Goal: Task Accomplishment & Management: Use online tool/utility

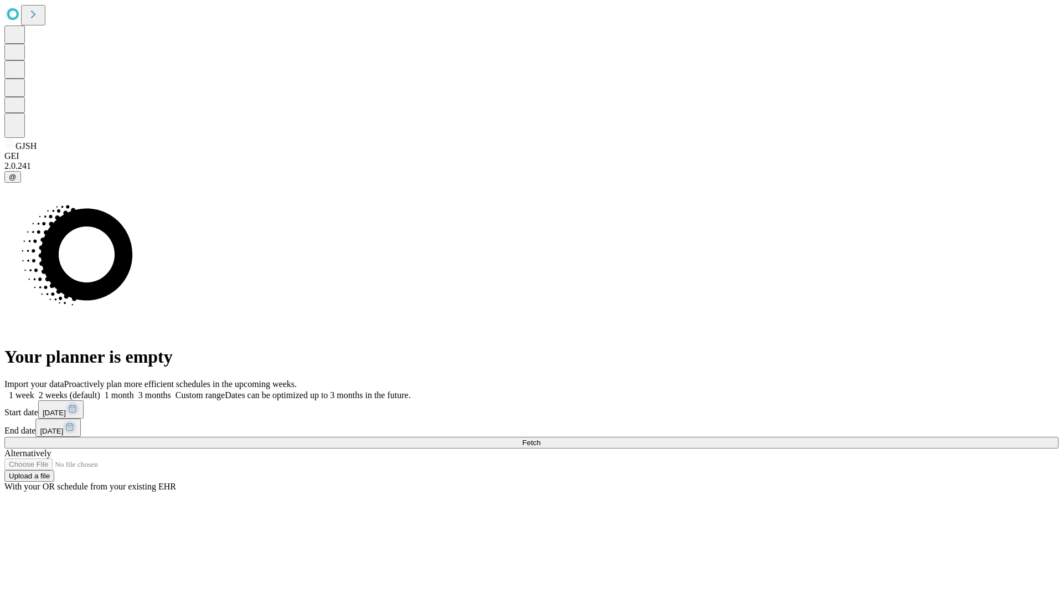
click at [540, 438] on span "Fetch" at bounding box center [531, 442] width 18 height 8
